Goal: Find contact information: Find contact information

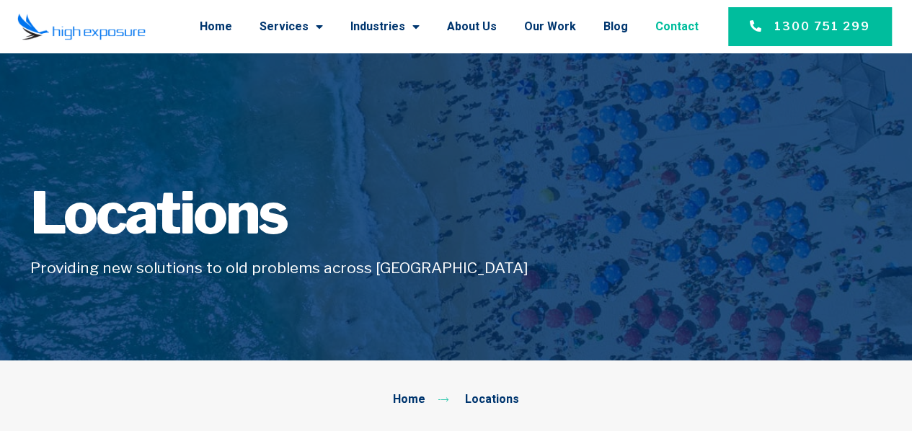
click at [677, 27] on link "Contact" at bounding box center [676, 26] width 43 height 37
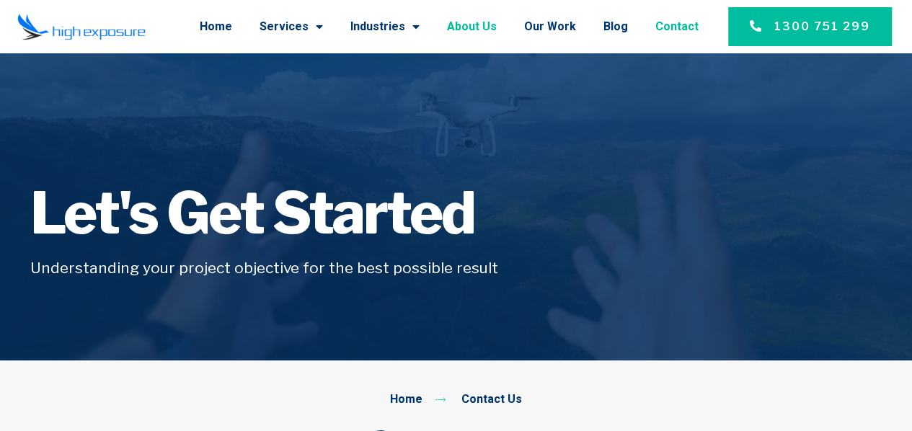
click at [476, 17] on link "About Us" at bounding box center [472, 26] width 50 height 37
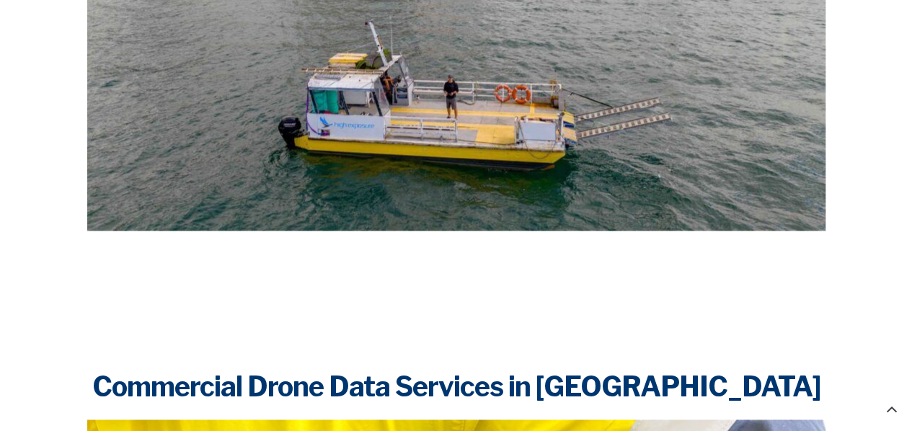
scroll to position [839, 0]
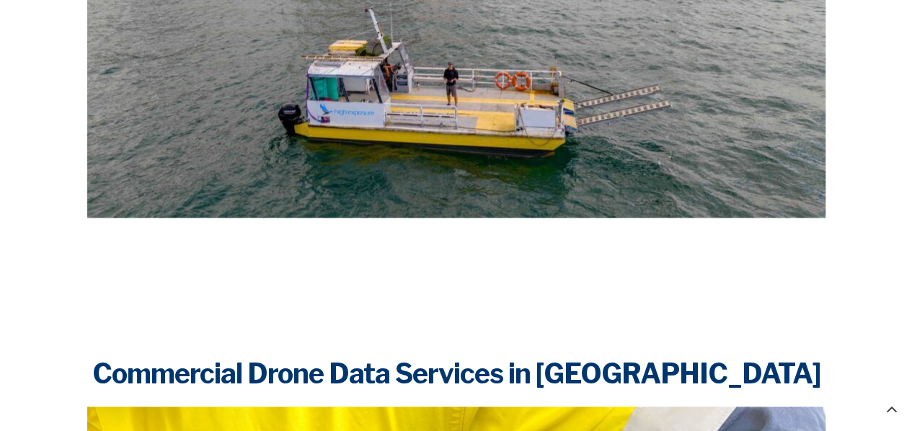
drag, startPoint x: 0, startPoint y: 0, endPoint x: 767, endPoint y: 171, distance: 785.5
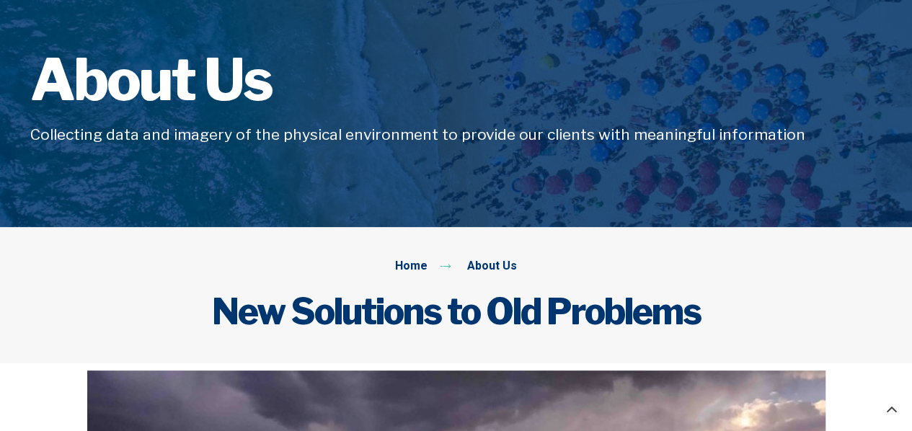
scroll to position [0, 0]
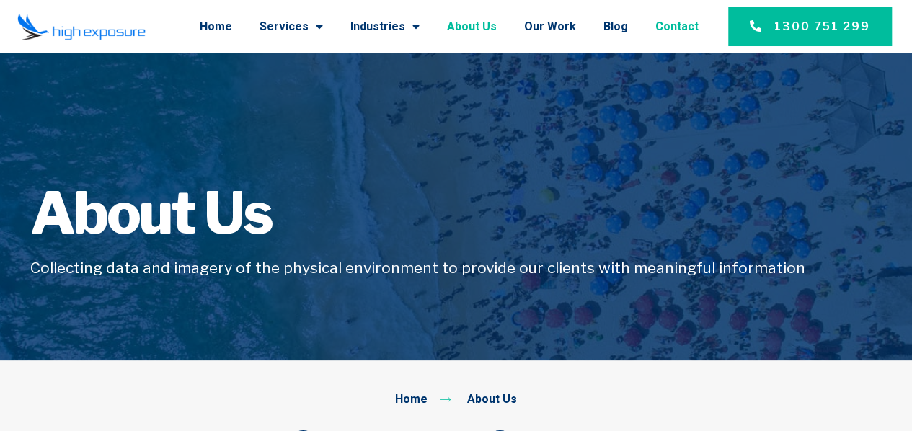
click at [667, 33] on link "Contact" at bounding box center [676, 26] width 43 height 37
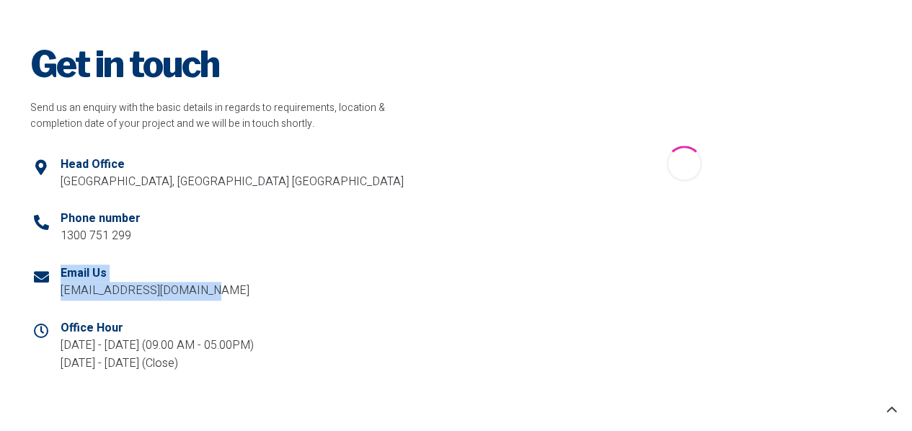
drag, startPoint x: 223, startPoint y: 300, endPoint x: 55, endPoint y: 293, distance: 167.3
click at [55, 293] on li "Email Us info@highexposure.com.au" at bounding box center [228, 283] width 396 height 55
click at [82, 295] on p "[EMAIL_ADDRESS][DOMAIN_NAME]" at bounding box center [155, 291] width 189 height 19
drag, startPoint x: 56, startPoint y: 291, endPoint x: 209, endPoint y: 300, distance: 153.1
click at [209, 300] on li "Email Us info@highexposure.com.au" at bounding box center [228, 283] width 396 height 55
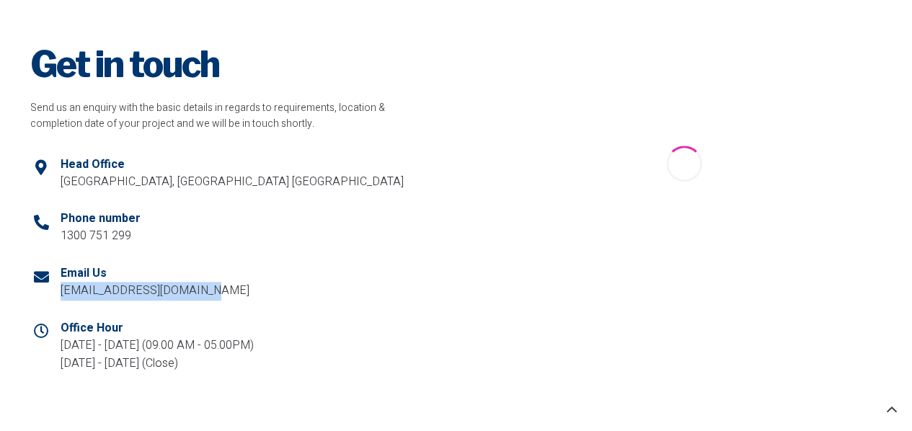
copy p "[EMAIL_ADDRESS][DOMAIN_NAME]"
